Goal: Book appointment/travel/reservation

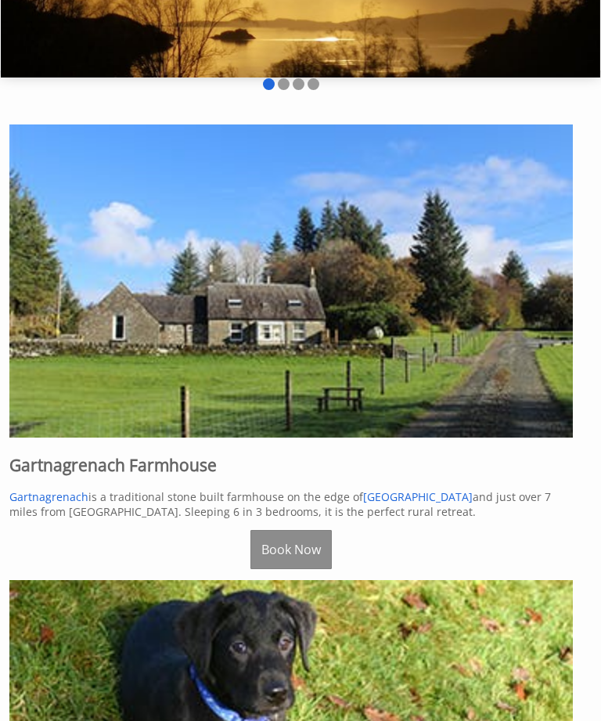
scroll to position [207, 0]
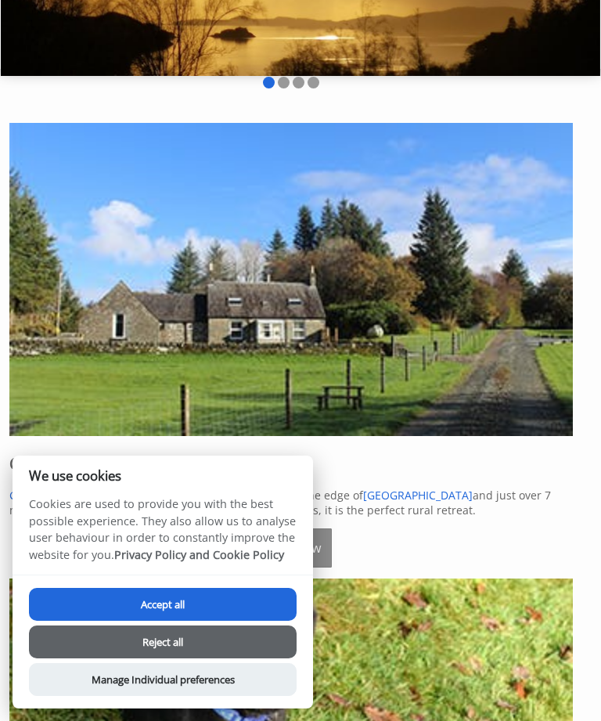
click at [148, 658] on button "Reject all" at bounding box center [163, 641] width 268 height 33
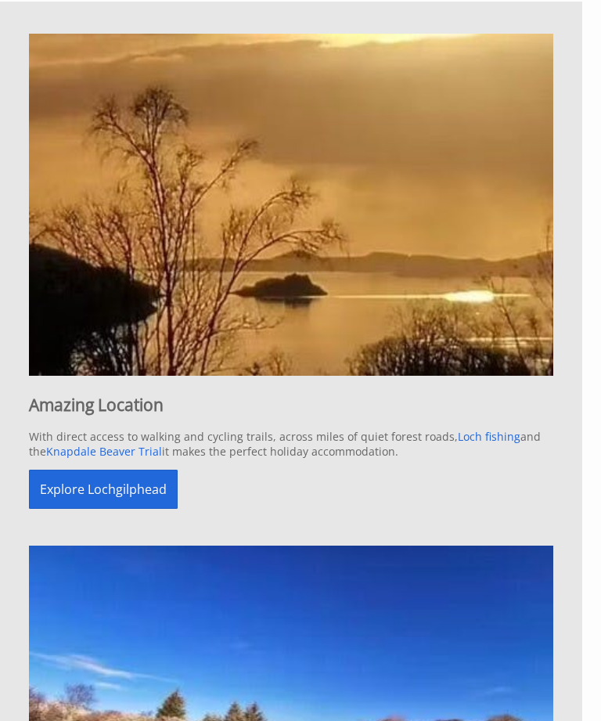
scroll to position [1747, 0]
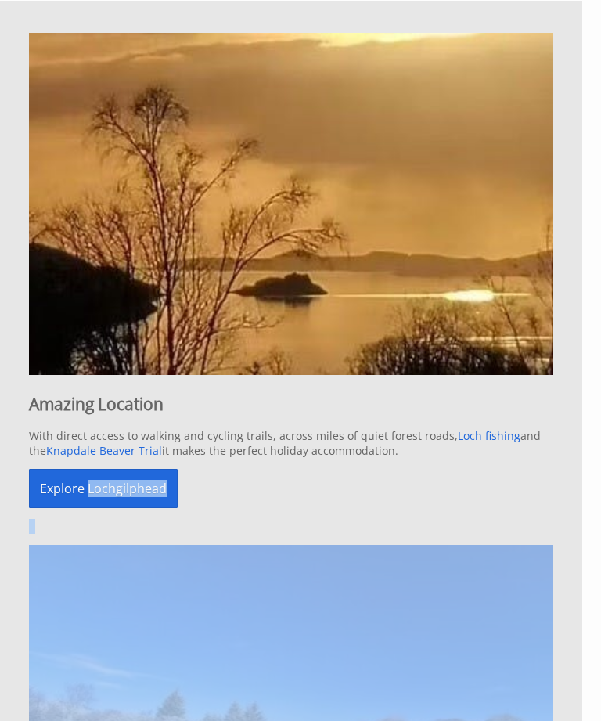
click at [39, 624] on img at bounding box center [291, 716] width 524 height 342
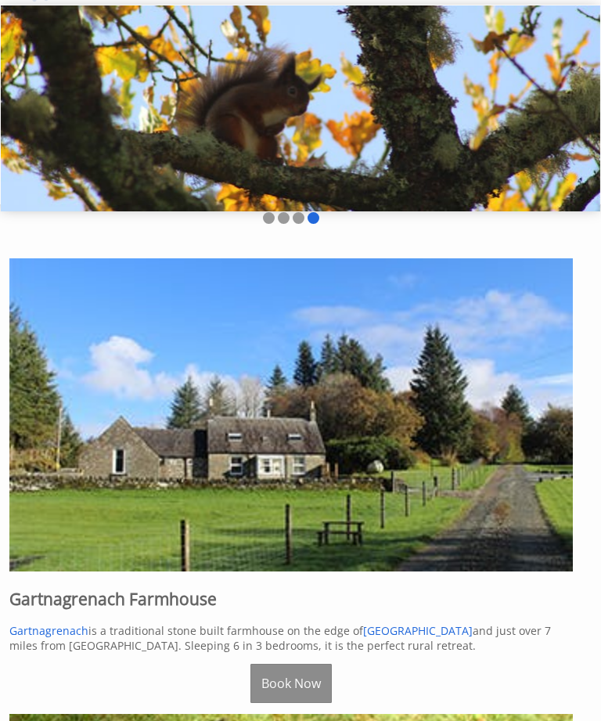
scroll to position [0, 0]
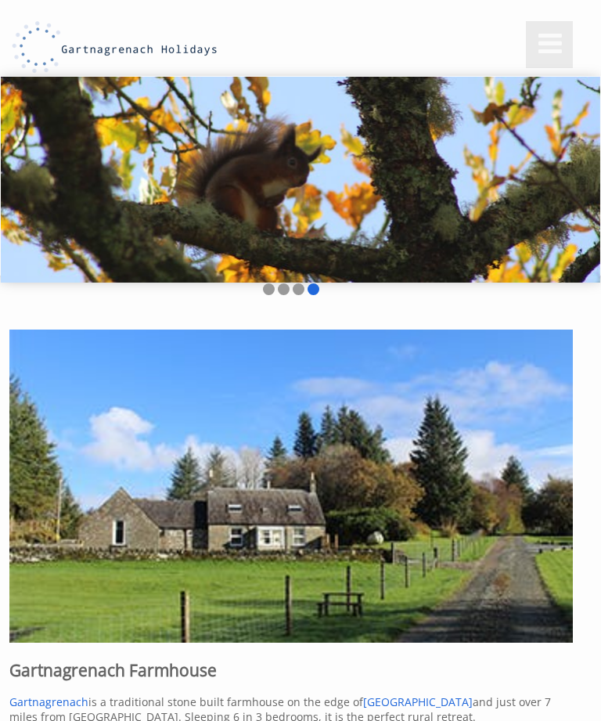
click at [530, 41] on link at bounding box center [549, 44] width 47 height 47
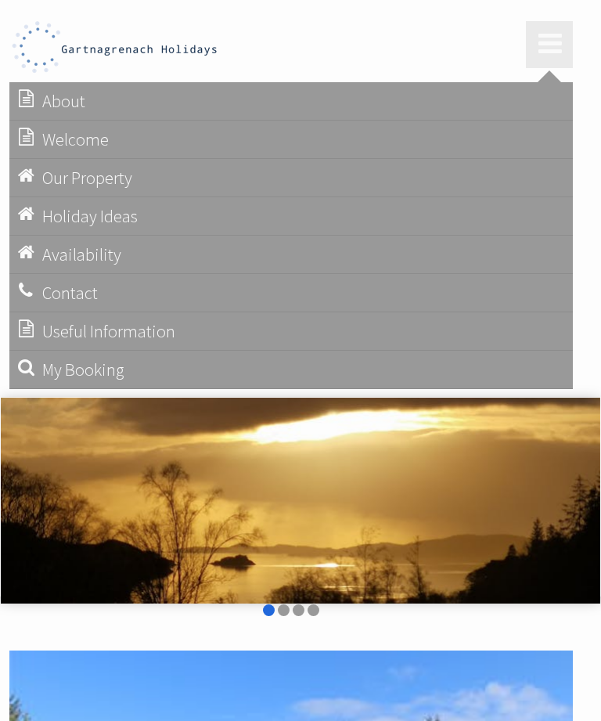
click at [57, 344] on link "Useful Information Things to do" at bounding box center [290, 331] width 563 height 38
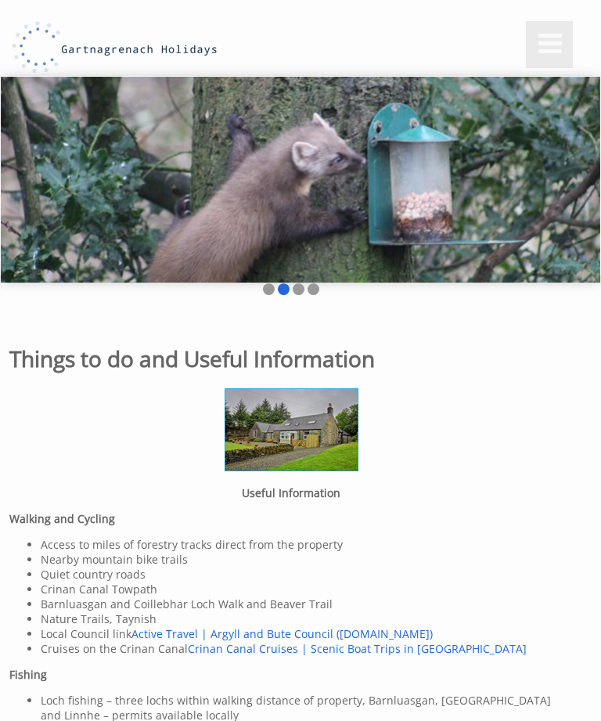
click at [532, 36] on link at bounding box center [549, 44] width 47 height 47
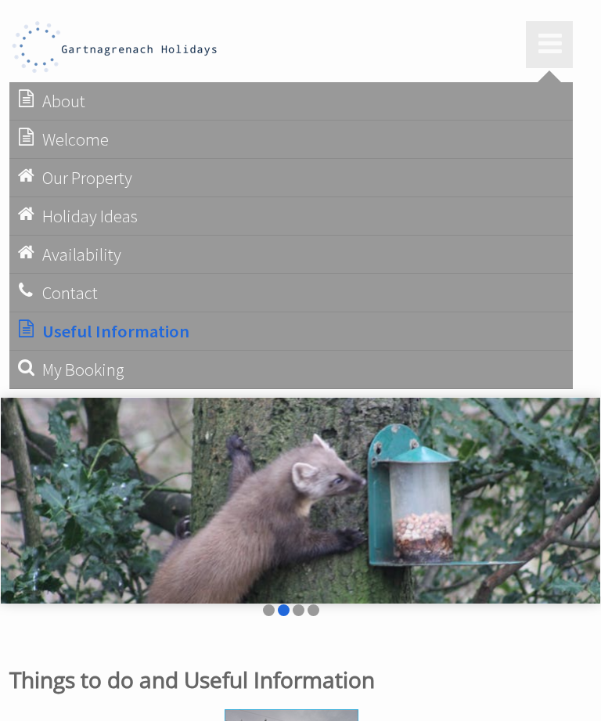
click at [52, 260] on link "Availability Check our calendar" at bounding box center [290, 254] width 563 height 38
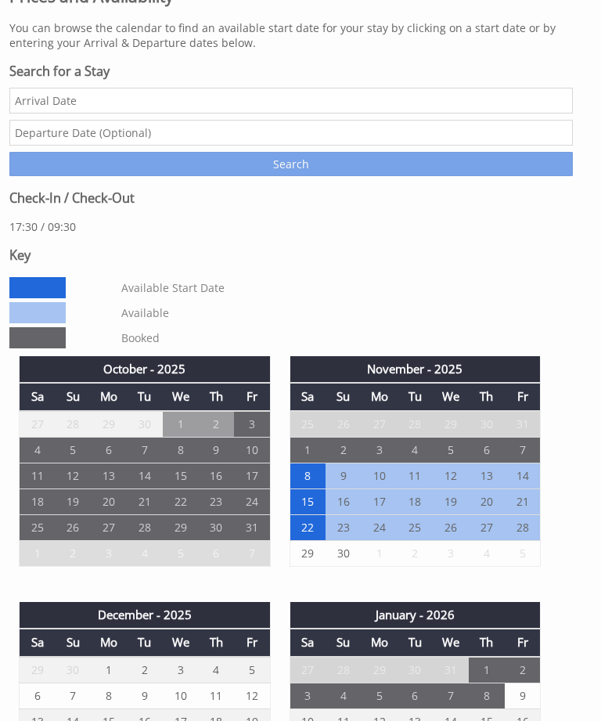
scroll to position [498, 0]
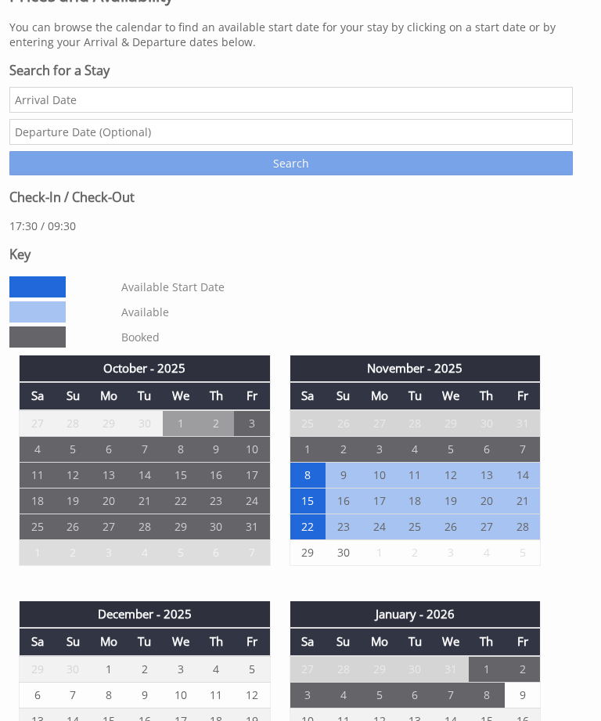
click at [40, 537] on td "25" at bounding box center [38, 526] width 36 height 26
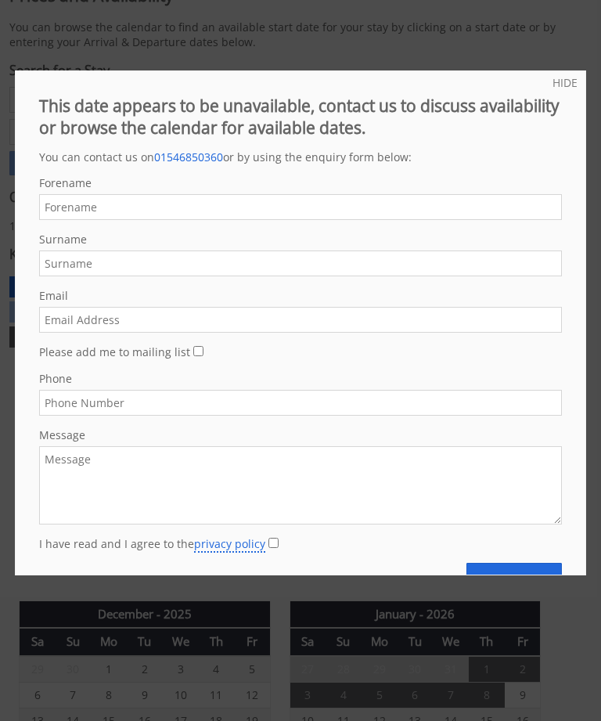
click at [566, 83] on link "HIDE" at bounding box center [564, 82] width 25 height 15
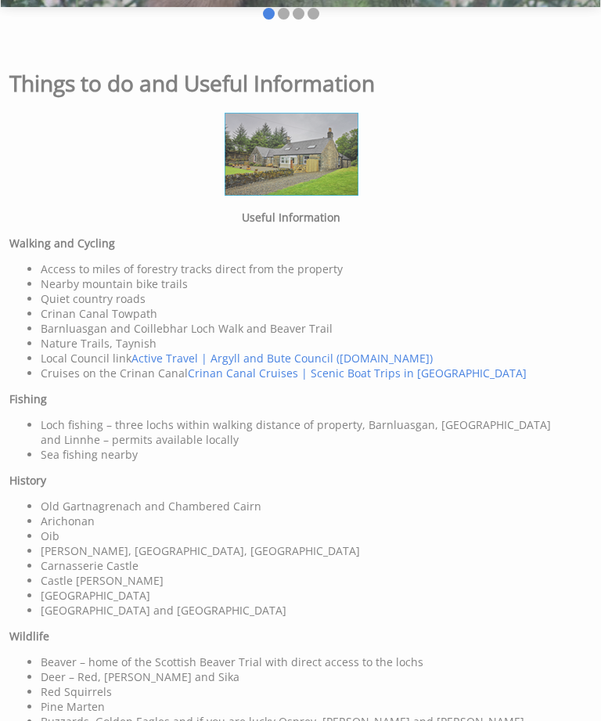
scroll to position [273, 0]
